Goal: Information Seeking & Learning: Learn about a topic

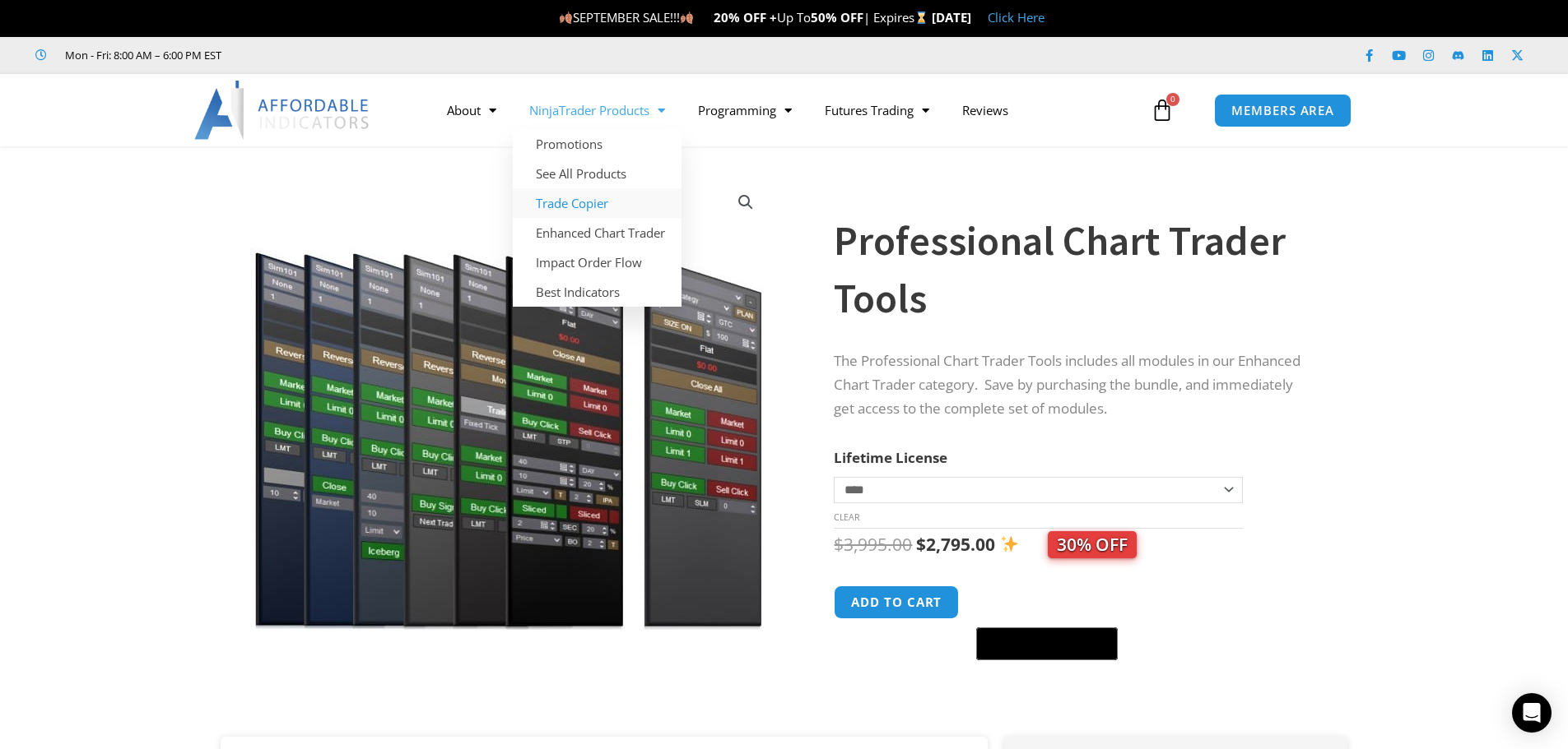
click at [611, 204] on link "Trade Copier" at bounding box center [597, 203] width 169 height 30
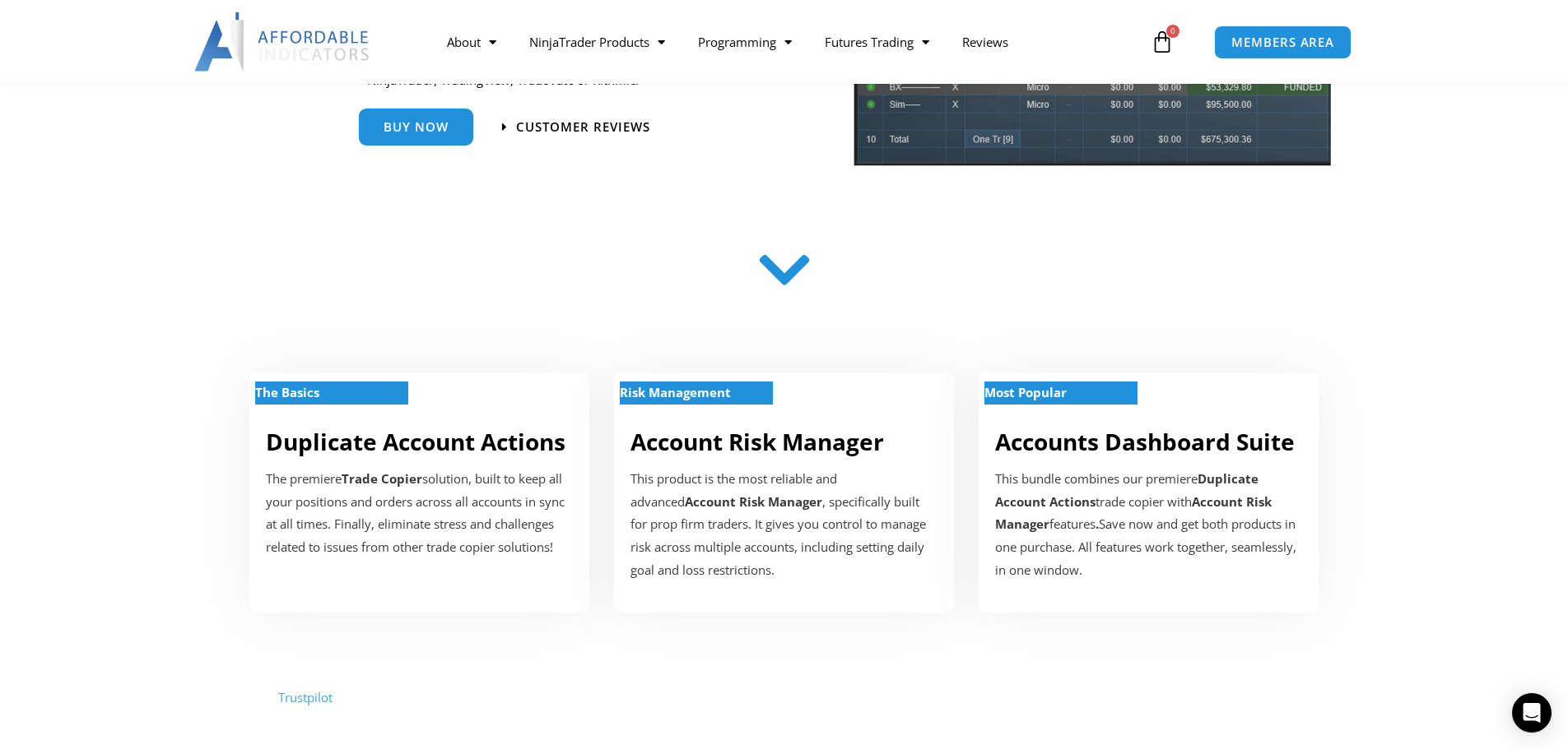
scroll to position [348, 0]
click at [1079, 446] on link "Accounts Dashboard Suite" at bounding box center [1145, 441] width 299 height 32
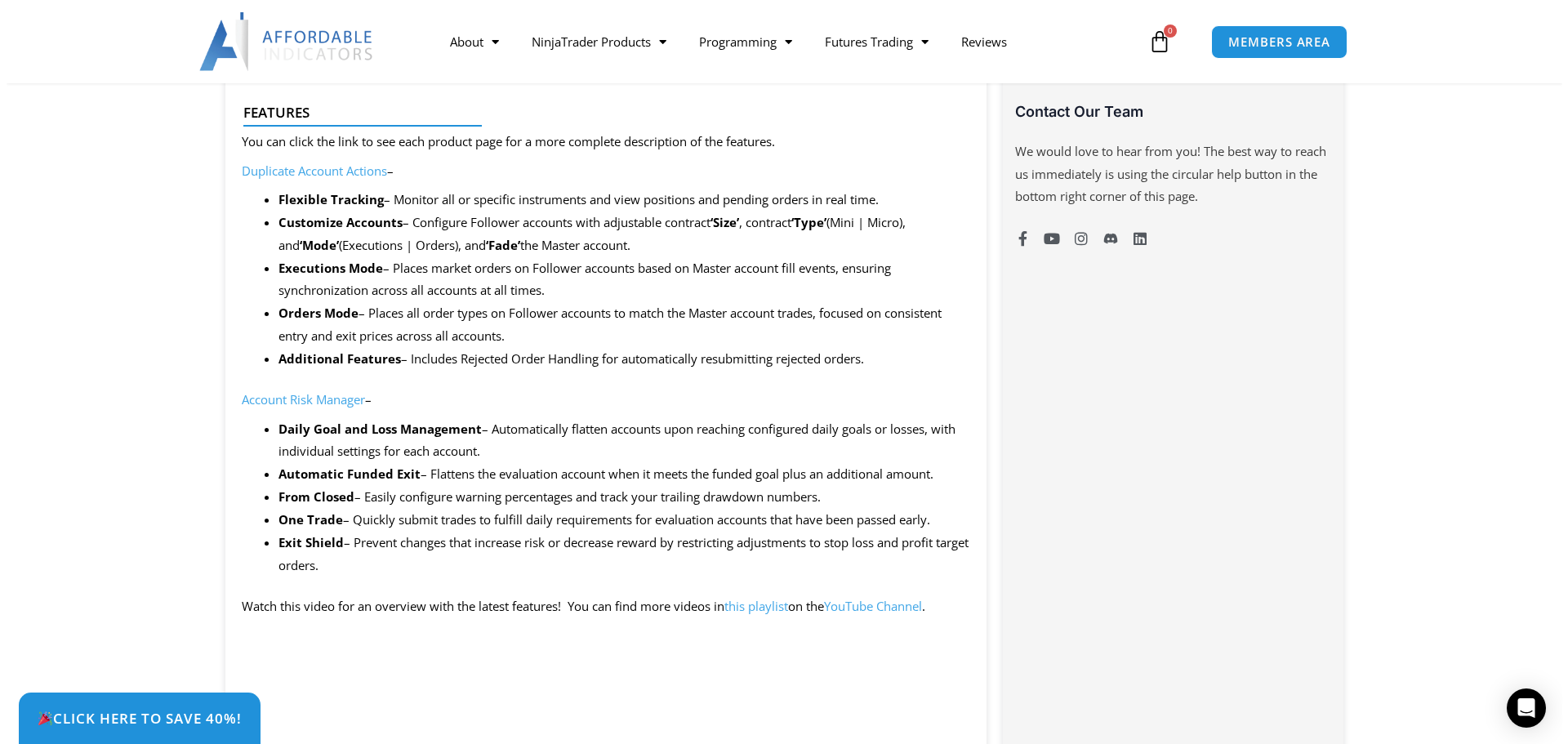
scroll to position [1217, 0]
